Goal: Task Accomplishment & Management: Use online tool/utility

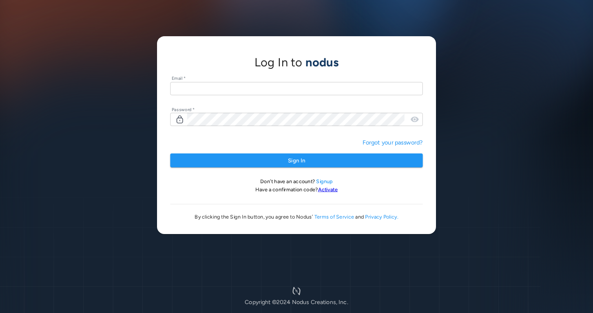
click at [197, 86] on input "text" at bounding box center [296, 88] width 252 height 13
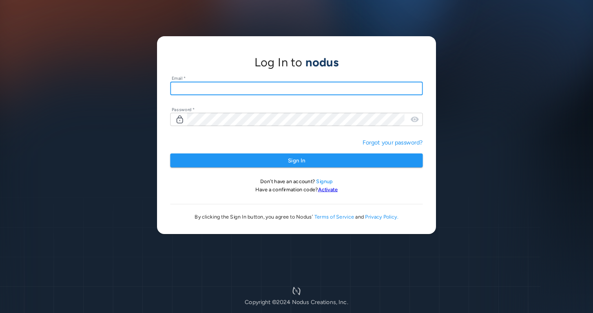
type input "**********"
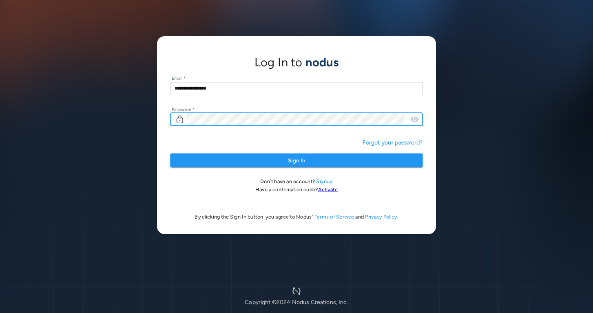
click at [170, 154] on button "Sign In" at bounding box center [296, 161] width 252 height 14
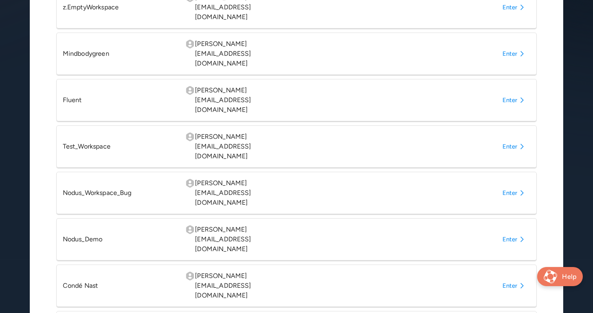
scroll to position [292, 0]
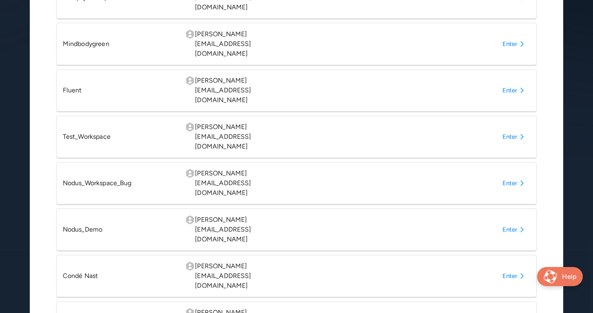
click at [512, 255] on div "Condé Nast mohammed@nodus.io Enter" at bounding box center [296, 276] width 481 height 42
click at [512, 269] on button "Enter" at bounding box center [514, 276] width 31 height 15
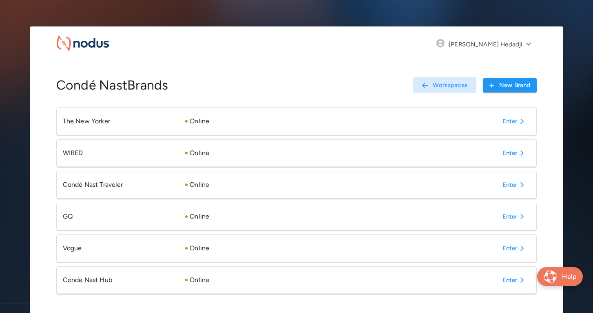
scroll to position [28, 0]
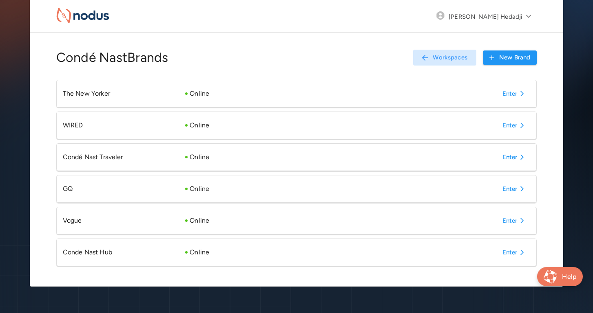
click at [512, 256] on button "Enter" at bounding box center [514, 252] width 31 height 15
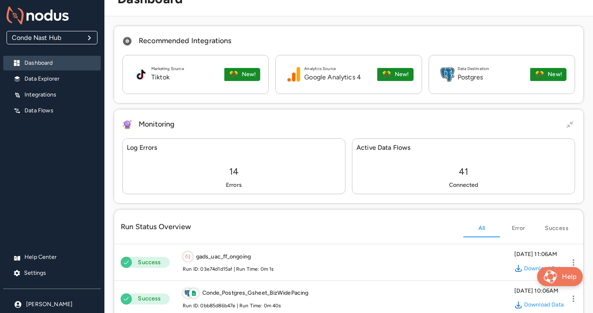
scroll to position [28, 0]
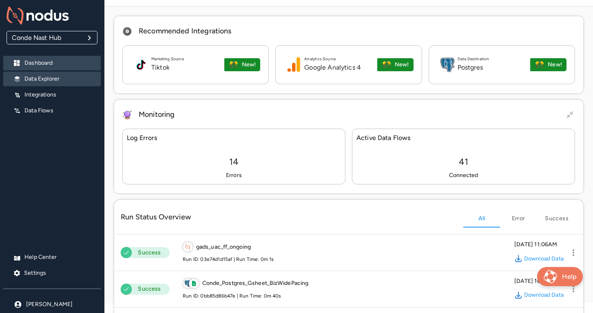
click at [71, 74] on div "Data Explorer" at bounding box center [51, 79] width 97 height 15
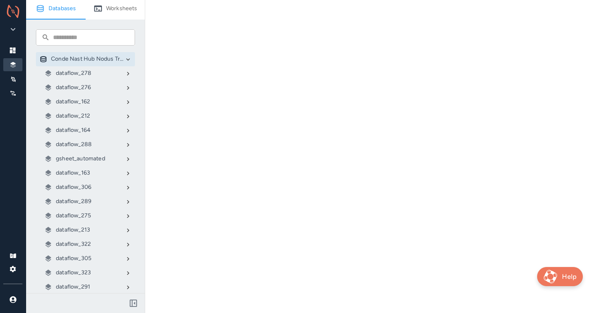
click at [83, 157] on p "gsheet_automated" at bounding box center [80, 159] width 49 height 8
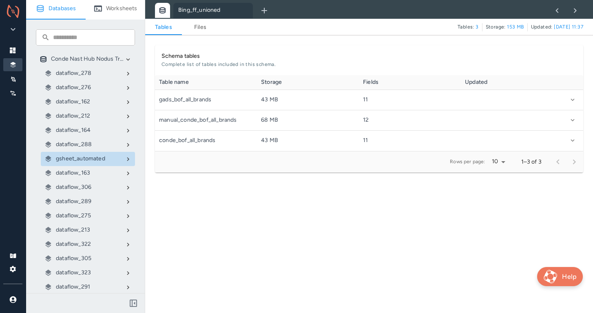
scroll to position [76, 428]
click at [200, 33] on div "Tables Files" at bounding box center [301, 27] width 312 height 15
click at [200, 28] on link "Files" at bounding box center [200, 27] width 37 height 10
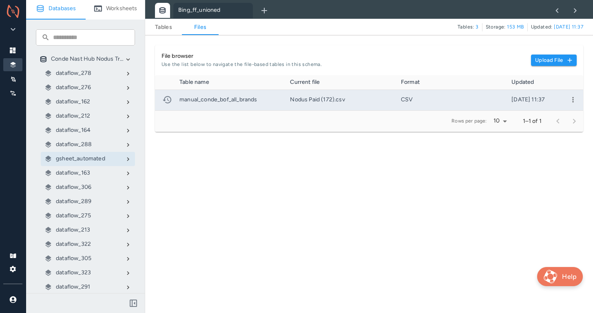
scroll to position [35, 428]
click at [579, 102] on div at bounding box center [572, 100] width 20 height 20
click at [573, 99] on icon "more" at bounding box center [572, 99] width 1 height 5
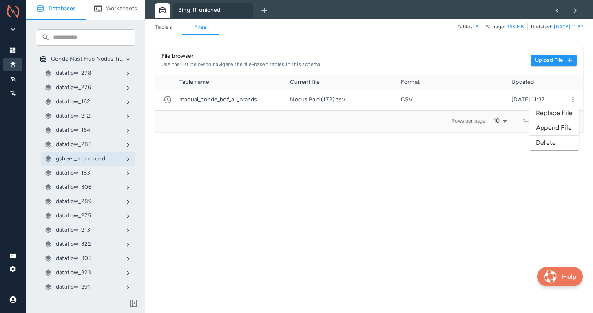
click at [554, 110] on li "Replace File" at bounding box center [554, 113] width 50 height 15
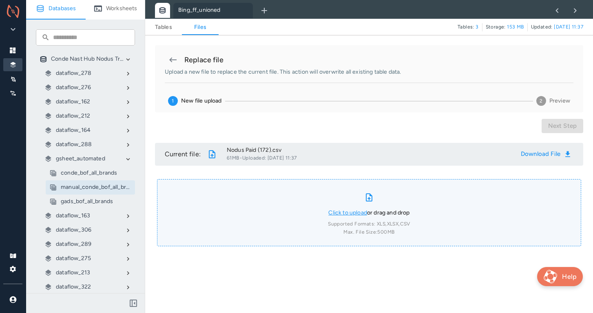
click at [346, 212] on link "Click to upload" at bounding box center [347, 212] width 39 height 7
click at [0, 0] on input "Click to upload or drag and drop Supported Formats: XLS, XLSX, CSV Max. File Si…" at bounding box center [0, 0] width 0 height 0
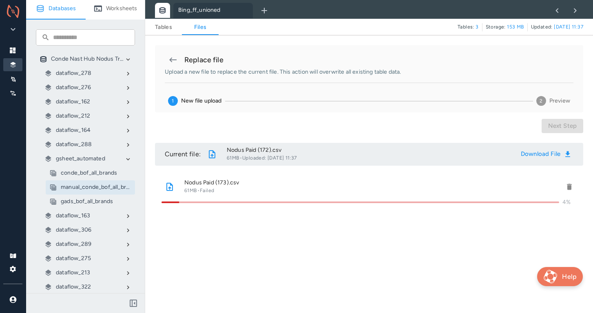
click at [568, 185] on icon "delete" at bounding box center [569, 187] width 5 height 6
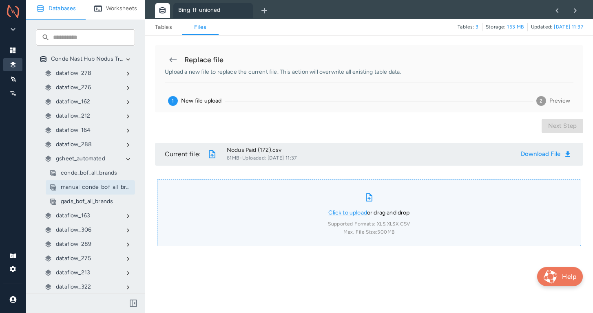
click at [355, 215] on link "Click to upload" at bounding box center [347, 212] width 39 height 7
click at [0, 0] on input "Click to upload or drag and drop Supported Formats: XLS, XLSX, CSV Max. File Si…" at bounding box center [0, 0] width 0 height 0
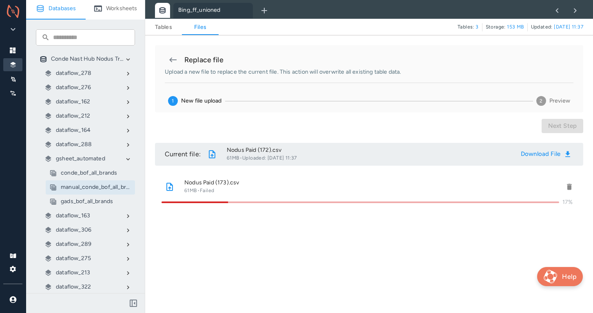
click at [194, 243] on div "Nodus Paid (173).csv 61MB · Failed 17%" at bounding box center [369, 213] width 428 height 82
click at [565, 182] on button "delete" at bounding box center [569, 187] width 15 height 15
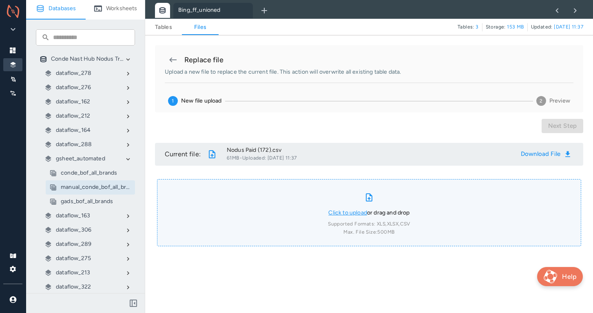
click at [342, 213] on link "Click to upload" at bounding box center [347, 212] width 39 height 7
click at [0, 0] on input "Click to upload or drag and drop Supported Formats: XLS, XLSX, CSV Max. File Si…" at bounding box center [0, 0] width 0 height 0
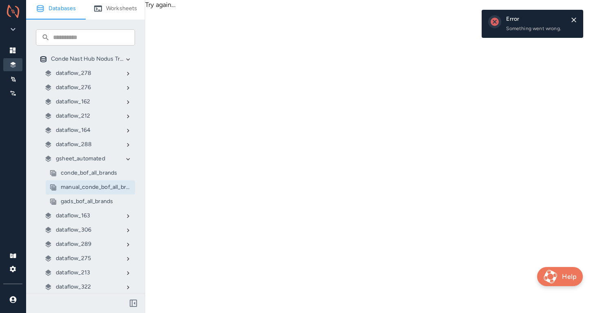
click at [335, 52] on div "Try again..." at bounding box center [369, 156] width 448 height 313
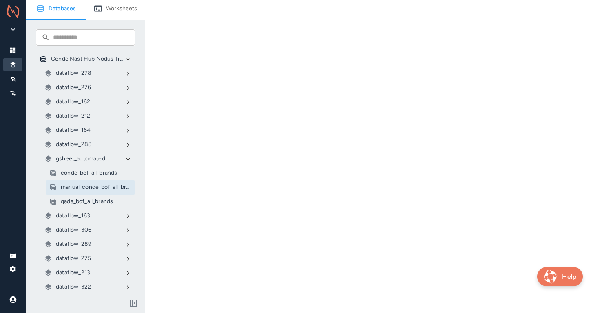
click at [76, 159] on p "gsheet_automated" at bounding box center [80, 159] width 49 height 8
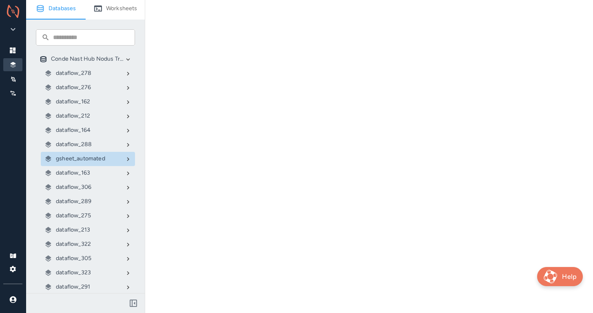
click at [76, 159] on p "gsheet_automated" at bounding box center [80, 159] width 49 height 8
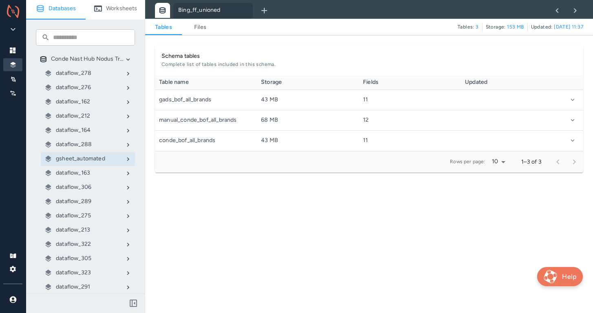
click at [208, 33] on div "Tables Files" at bounding box center [301, 27] width 312 height 15
click at [202, 26] on link "Files" at bounding box center [200, 27] width 37 height 10
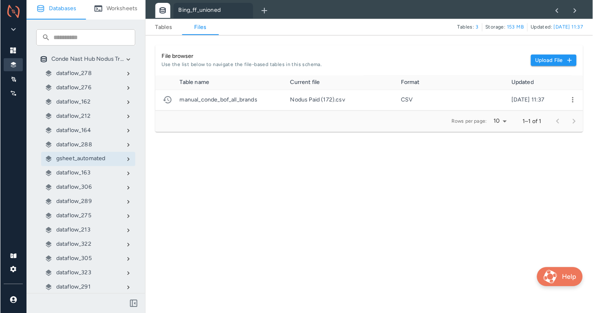
scroll to position [35, 428]
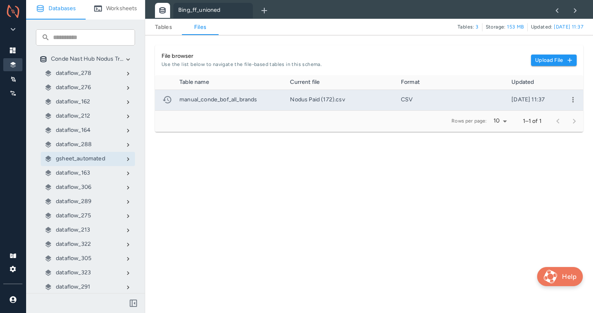
click at [575, 101] on icon "more" at bounding box center [573, 100] width 8 height 8
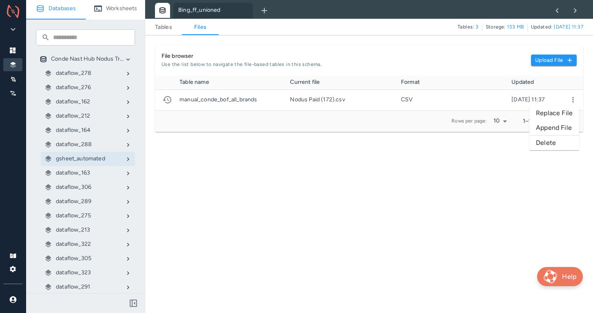
click at [540, 110] on li "Replace File" at bounding box center [554, 113] width 50 height 15
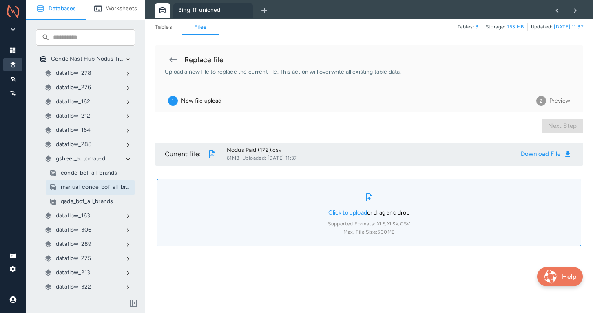
click at [339, 208] on div "Click to upload or drag and drop Supported Formats: XLS, XLSX, CSV Max. File Si…" at bounding box center [369, 213] width 82 height 47
click at [0, 0] on input "Click to upload or drag and drop Supported Formats: XLS, XLSX, CSV Max. File Si…" at bounding box center [0, 0] width 0 height 0
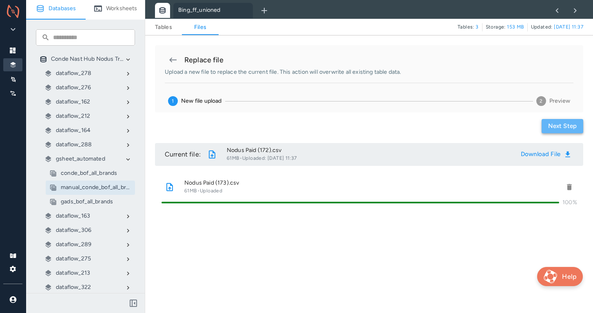
click at [561, 121] on button "Next step" at bounding box center [562, 126] width 42 height 14
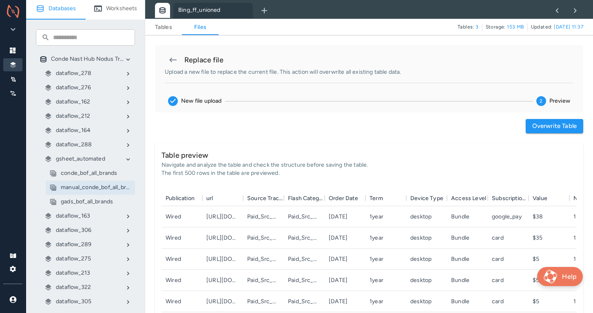
scroll to position [141, 415]
click at [536, 127] on button "Overwrite table" at bounding box center [553, 126] width 57 height 14
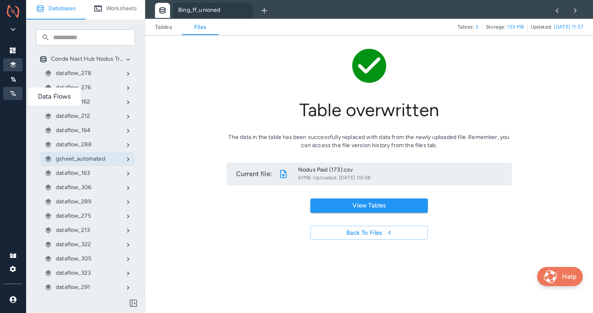
click at [13, 90] on icon at bounding box center [13, 93] width 7 height 7
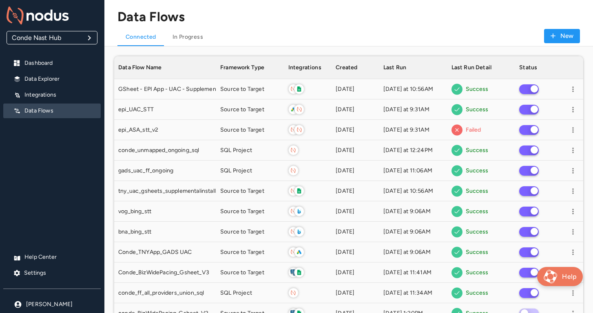
scroll to position [1164, 469]
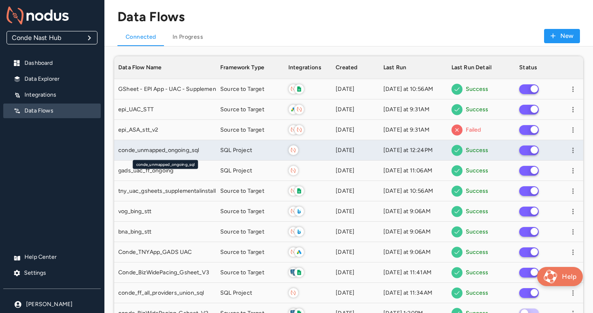
click at [148, 147] on span "conde_unmapped_ongoing_sql" at bounding box center [158, 150] width 81 height 8
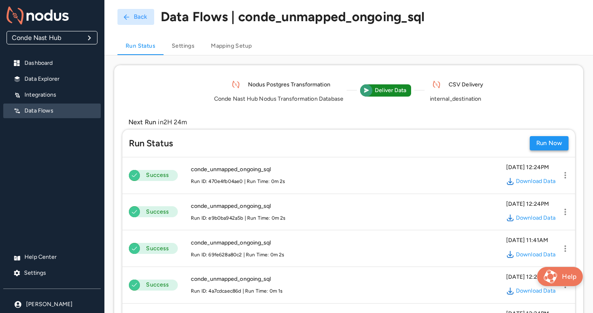
click at [549, 139] on button "Run Now" at bounding box center [548, 143] width 39 height 14
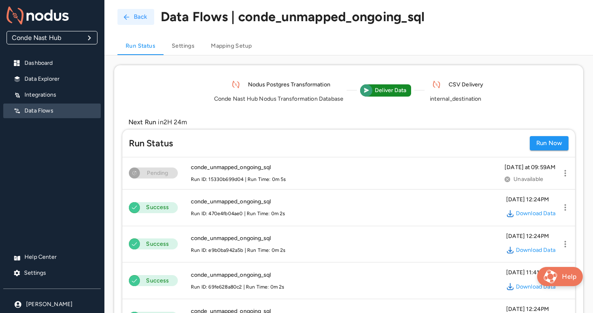
click at [130, 16] on button "Back" at bounding box center [135, 17] width 37 height 16
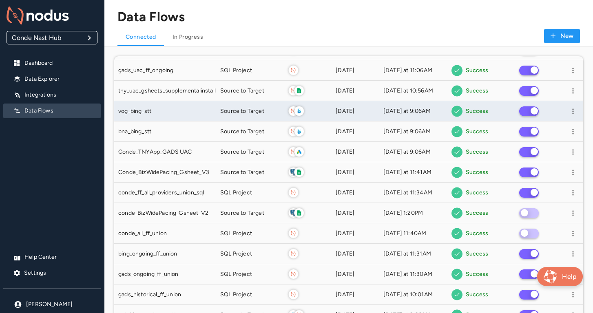
scroll to position [105, 0]
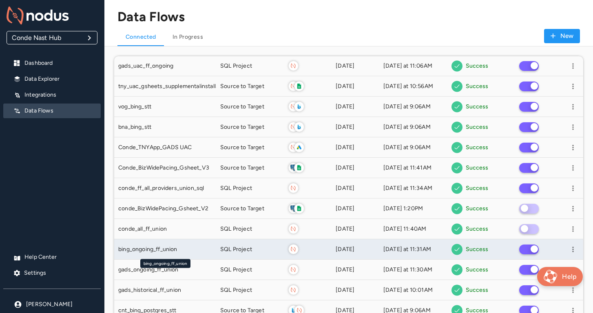
click at [198, 248] on div "bing_ongoing_ff_union" at bounding box center [165, 249] width 94 height 8
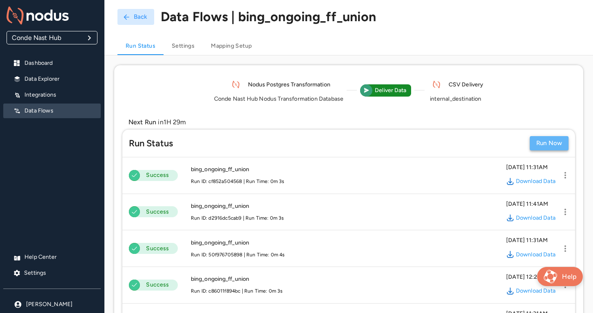
click at [553, 144] on button "Run Now" at bounding box center [548, 143] width 39 height 14
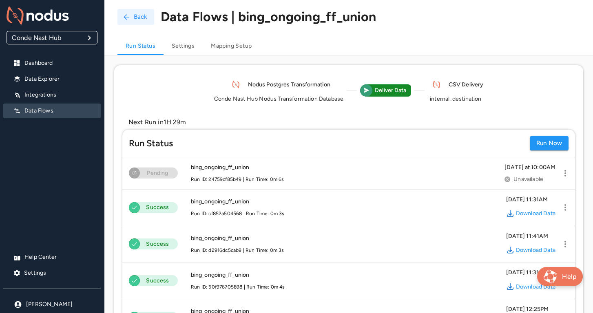
click at [133, 19] on button "Back" at bounding box center [135, 17] width 37 height 16
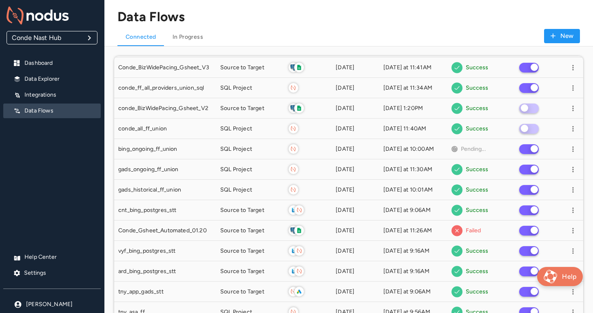
scroll to position [205, 0]
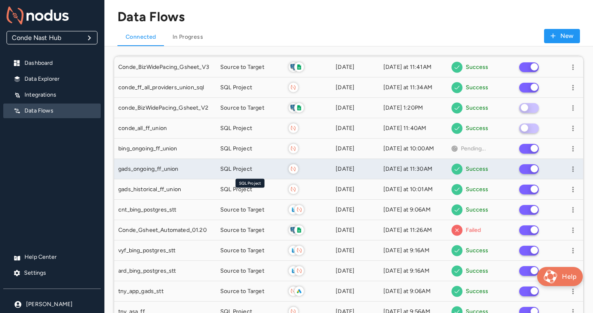
click at [251, 166] on span "SQL Project" at bounding box center [236, 169] width 32 height 8
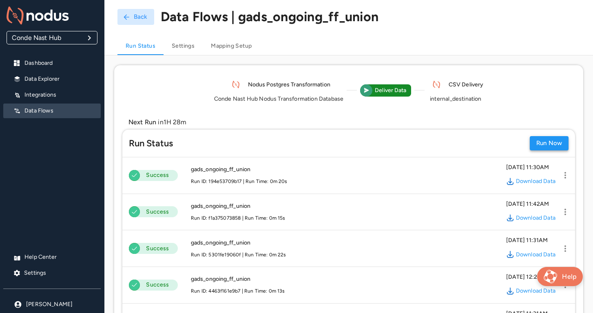
click at [552, 141] on button "Run Now" at bounding box center [548, 143] width 39 height 14
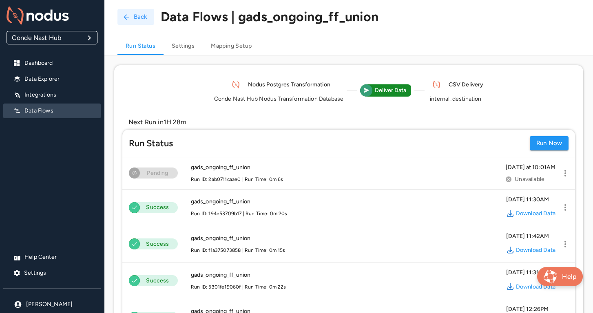
click at [133, 13] on button "Back" at bounding box center [135, 17] width 37 height 16
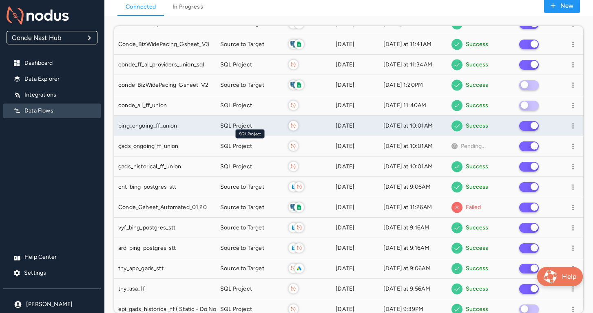
scroll to position [197, 0]
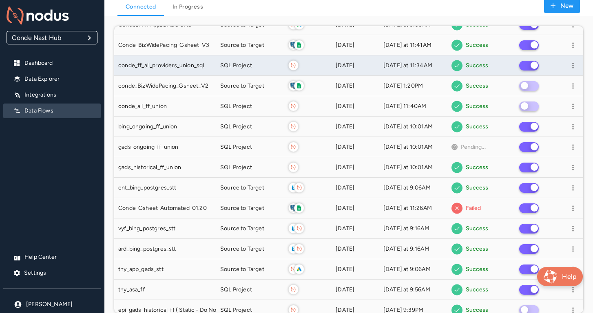
click at [215, 65] on div "conde_ff_all_providers_union_sql" at bounding box center [165, 65] width 102 height 20
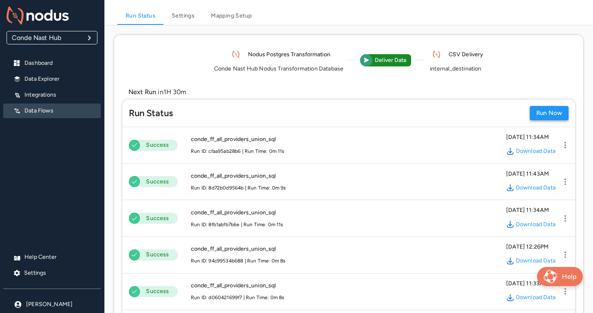
click at [540, 116] on button "Run Now" at bounding box center [548, 113] width 39 height 14
